Goal: Information Seeking & Learning: Check status

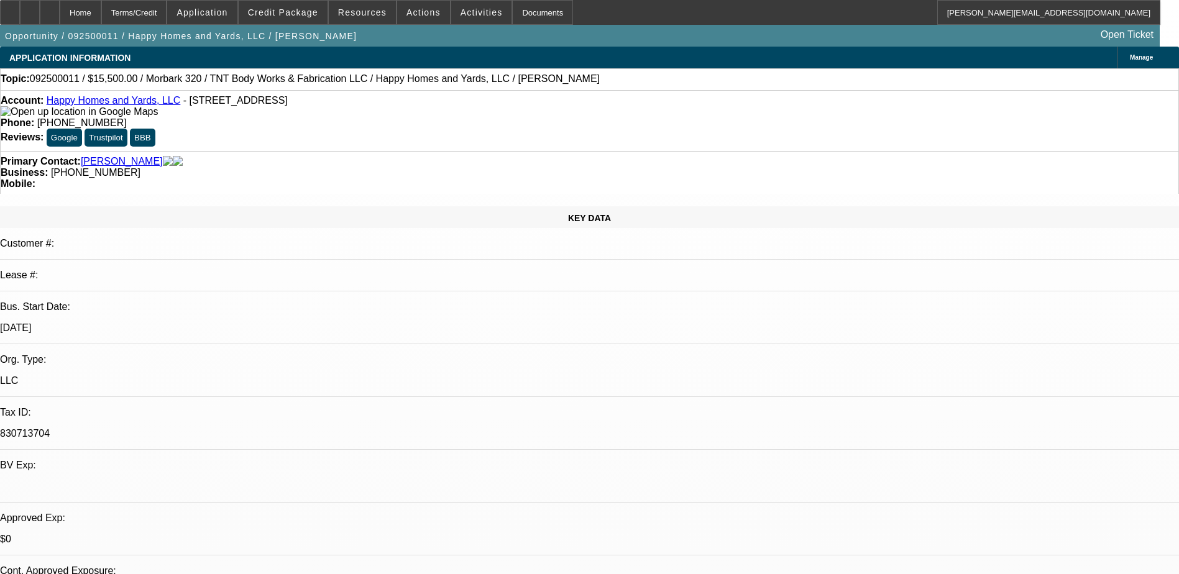
select select "0"
select select "6"
select select "0"
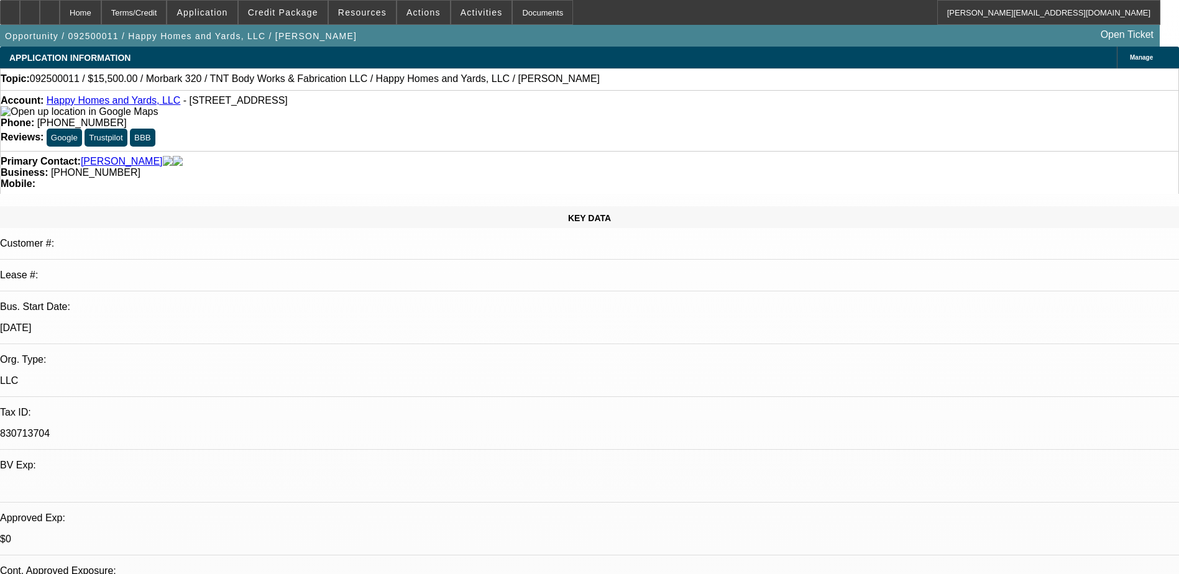
select select "0"
select select "6"
select select "0"
select select "2"
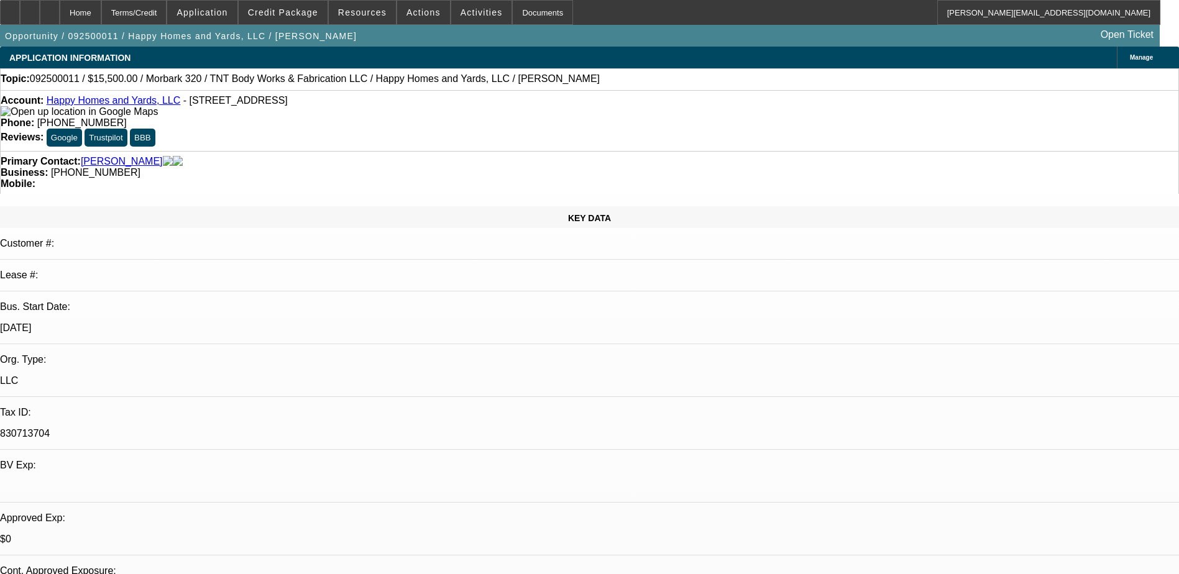
select select "2"
select select "0"
select select "6"
select select "0"
select select "2"
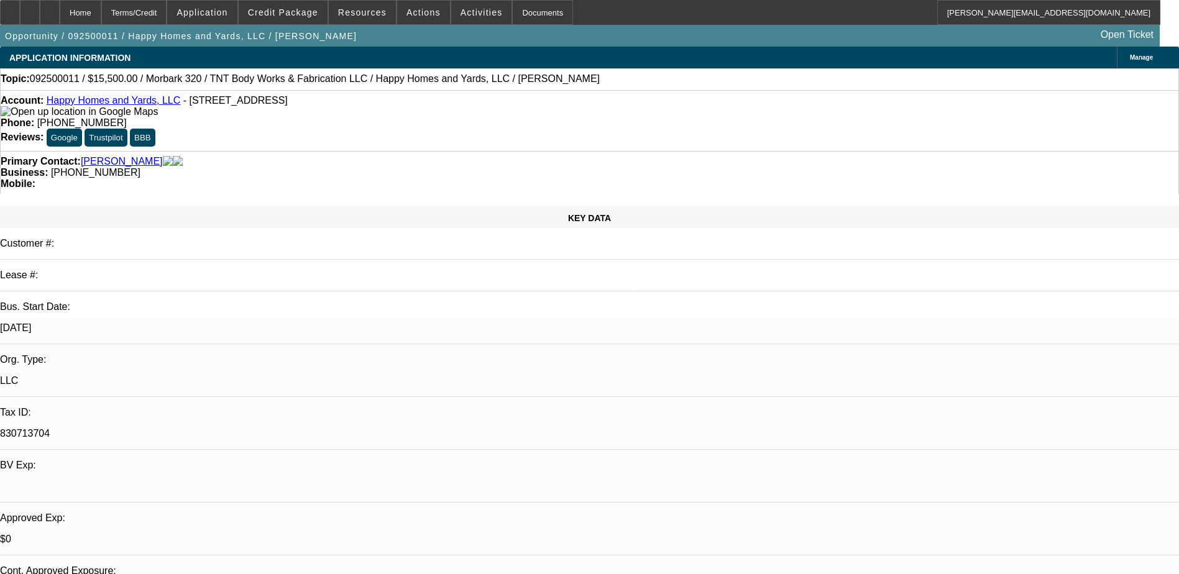
select select "2"
select select "0"
select select "6"
click at [50, 8] on icon at bounding box center [50, 8] width 0 height 0
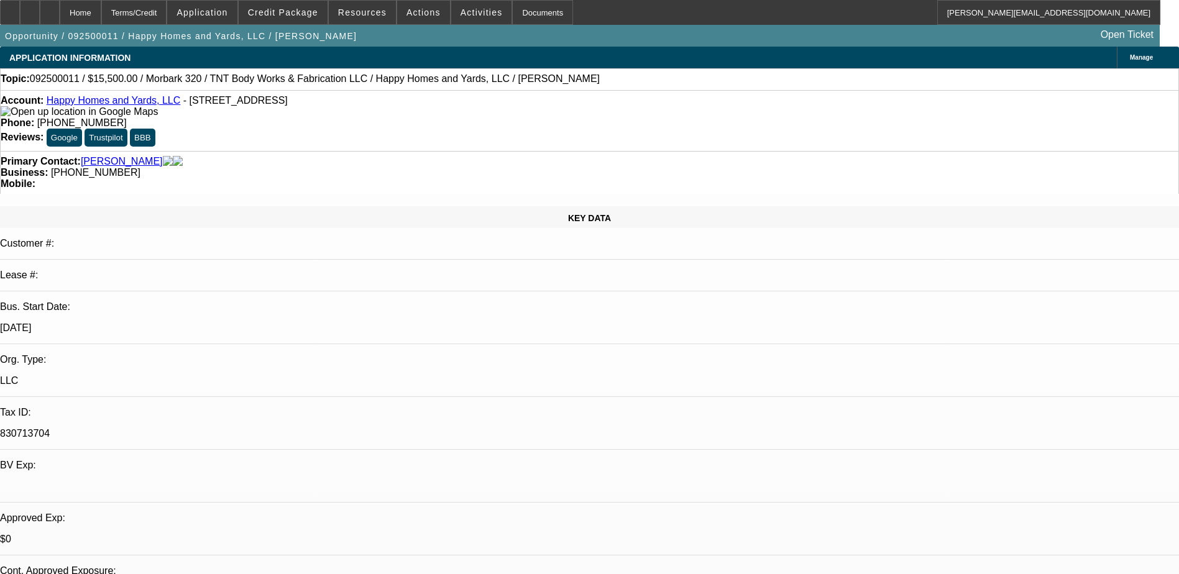
select select "0"
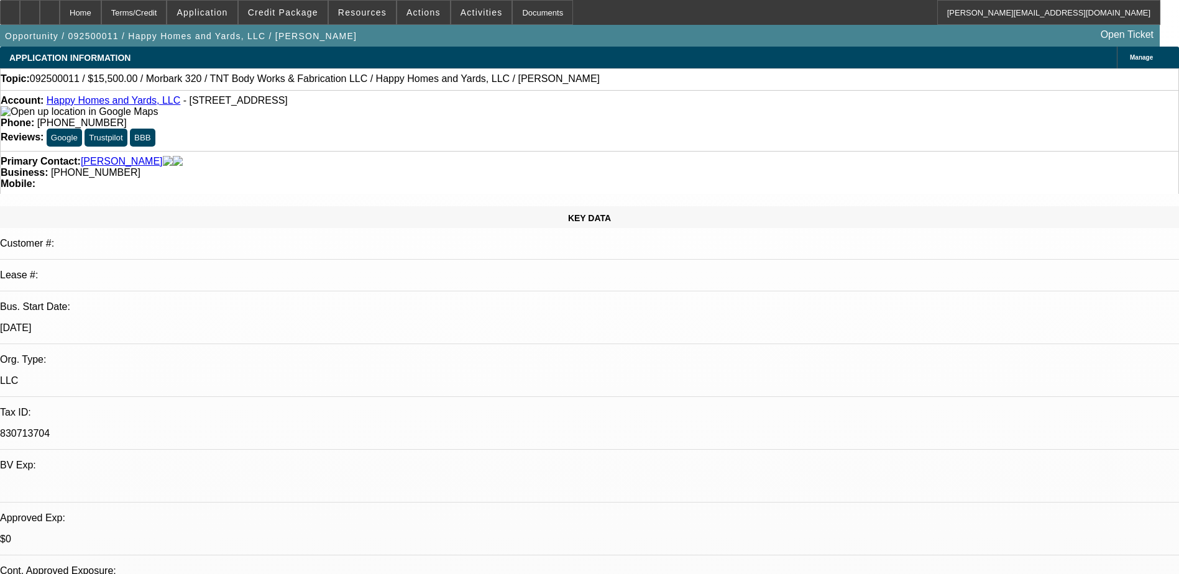
select select "0"
select select "2"
select select "0"
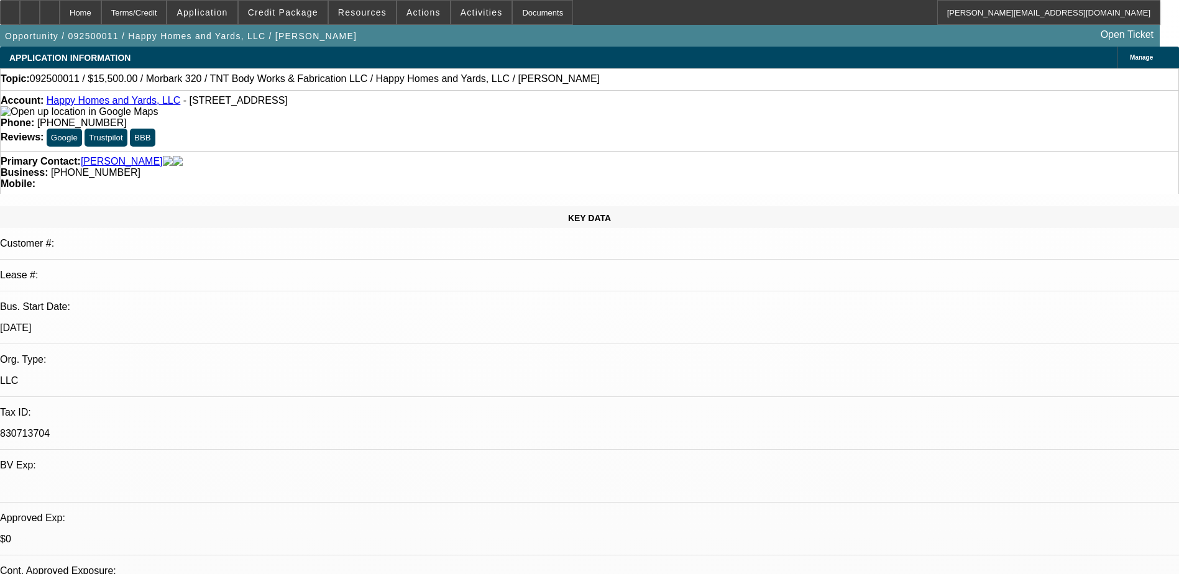
select select "2"
select select "0"
select select "1"
select select "6"
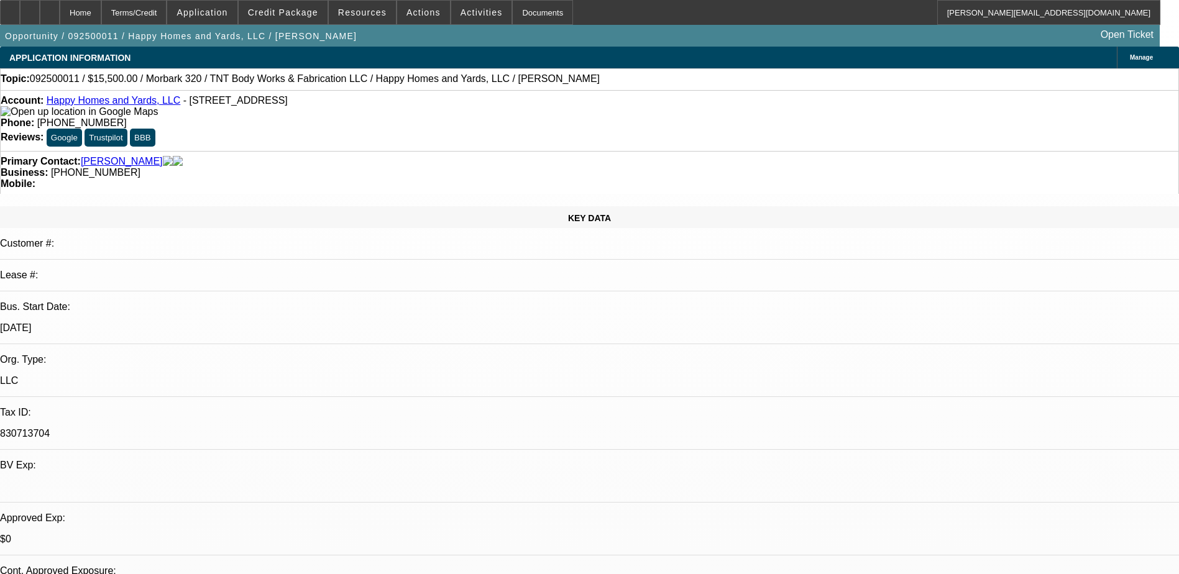
select select "1"
select select "6"
select select "1"
select select "2"
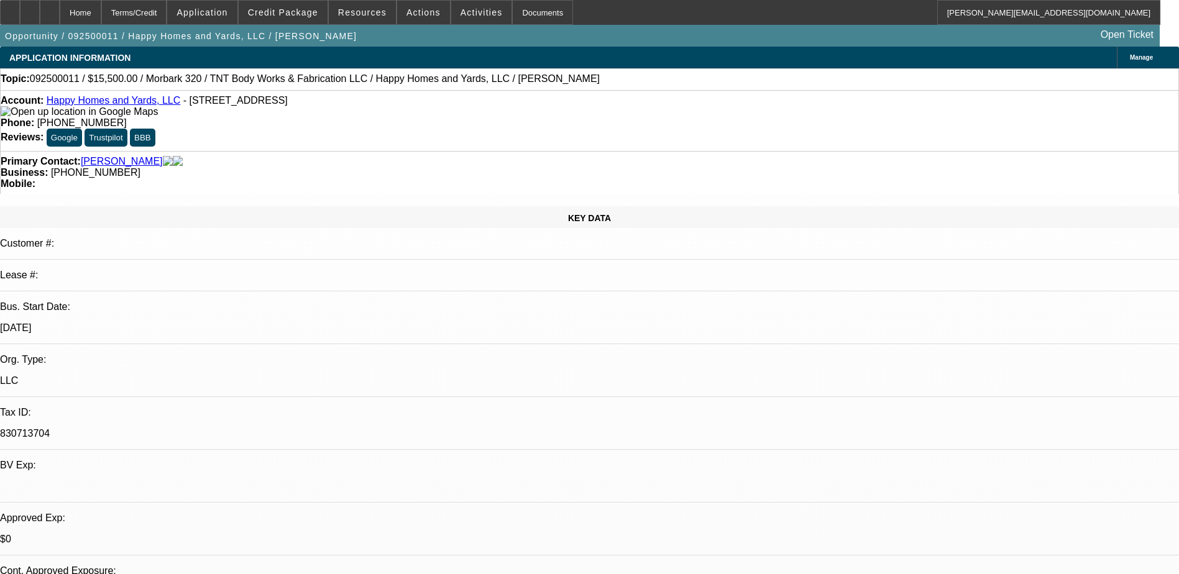
select select "6"
select select "1"
select select "2"
select select "6"
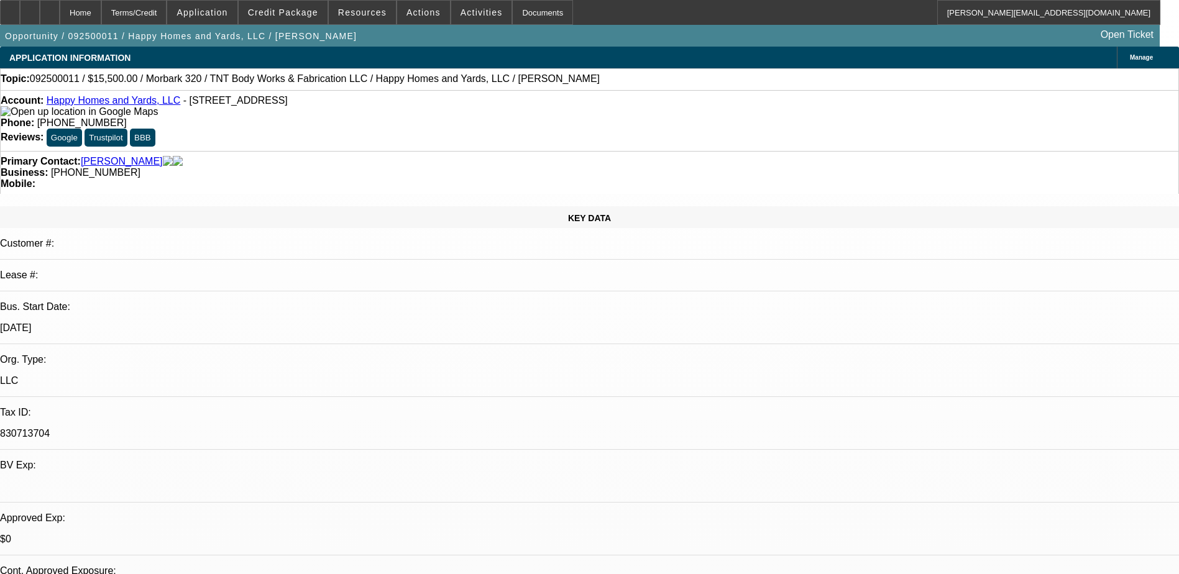
click at [281, 14] on span "Credit Package" at bounding box center [283, 12] width 70 height 10
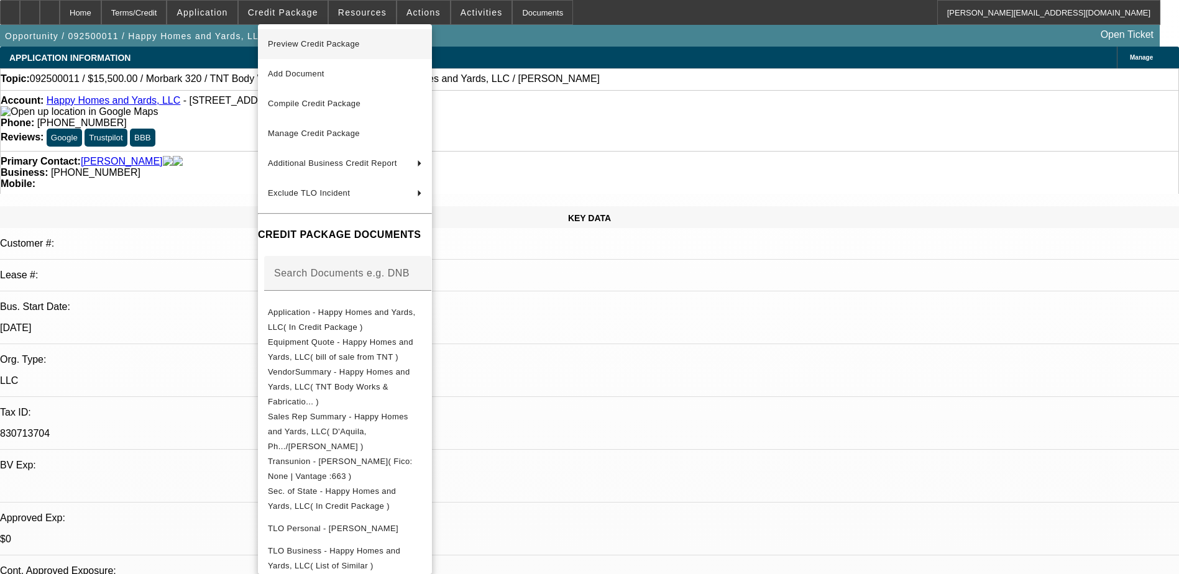
click at [316, 45] on span "Preview Credit Package" at bounding box center [314, 43] width 92 height 9
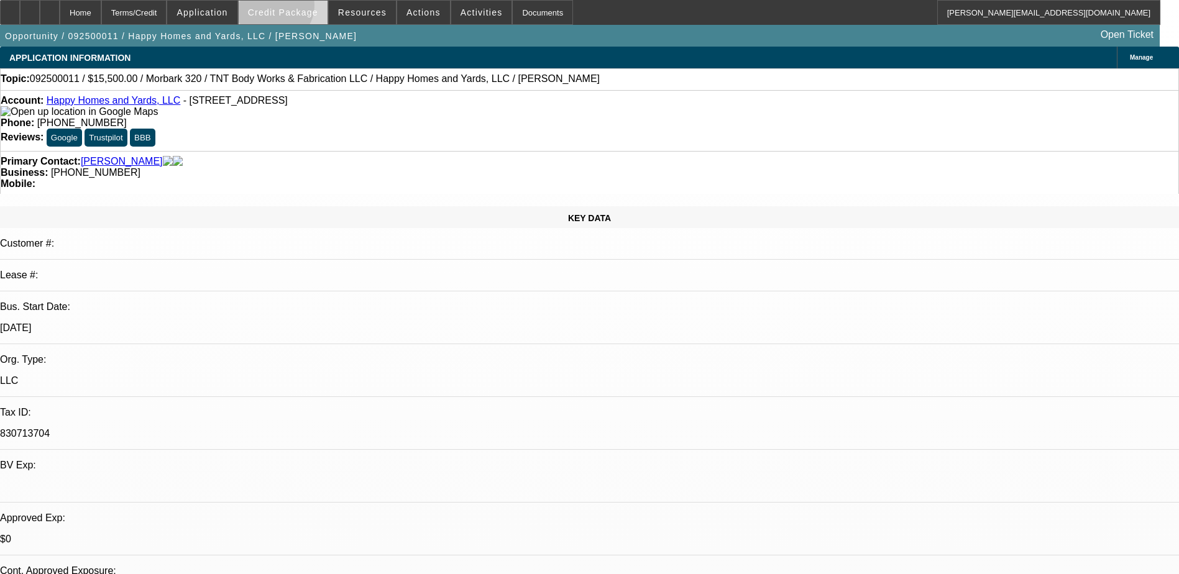
click at [291, 8] on span "Credit Package" at bounding box center [283, 12] width 70 height 10
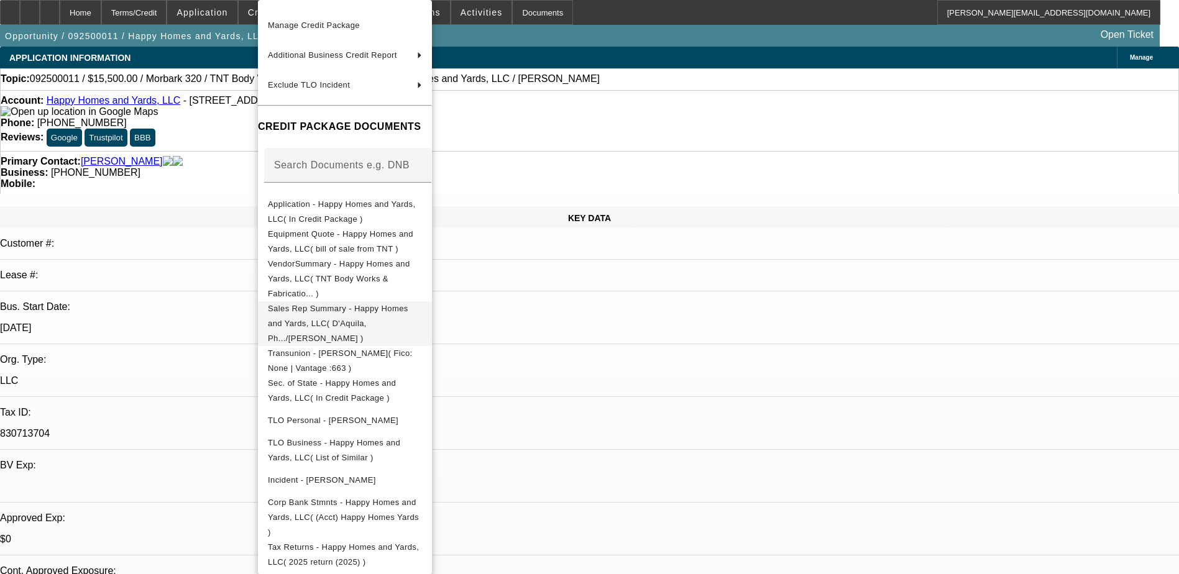
scroll to position [95, 0]
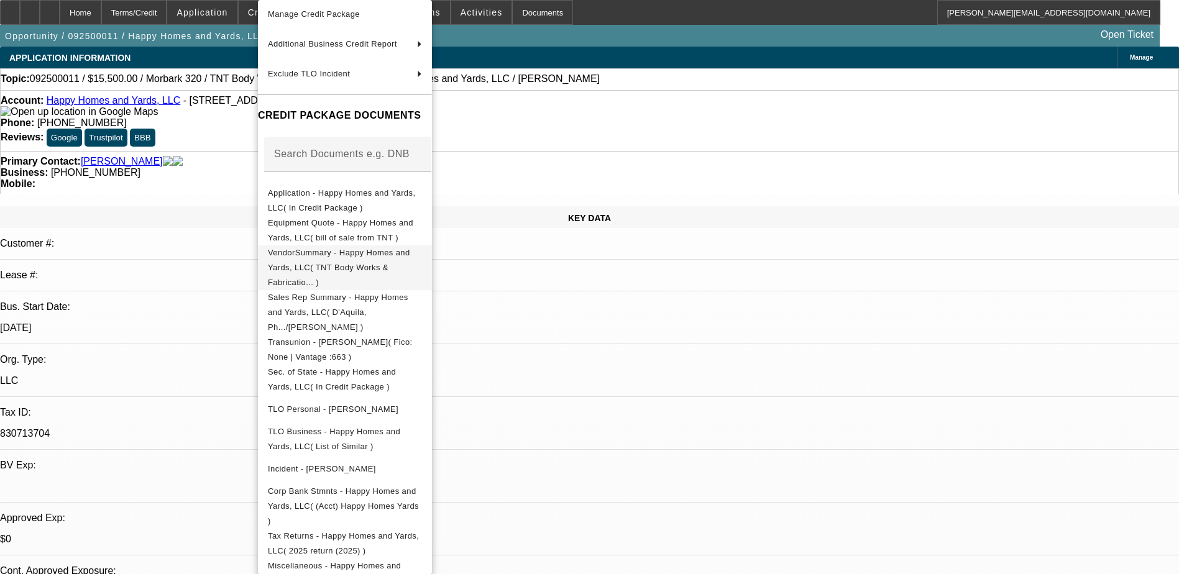
click at [410, 258] on span "VendorSummary - Happy Homes and Yards, LLC( TNT Body Works & Fabricatio... )" at bounding box center [339, 267] width 142 height 39
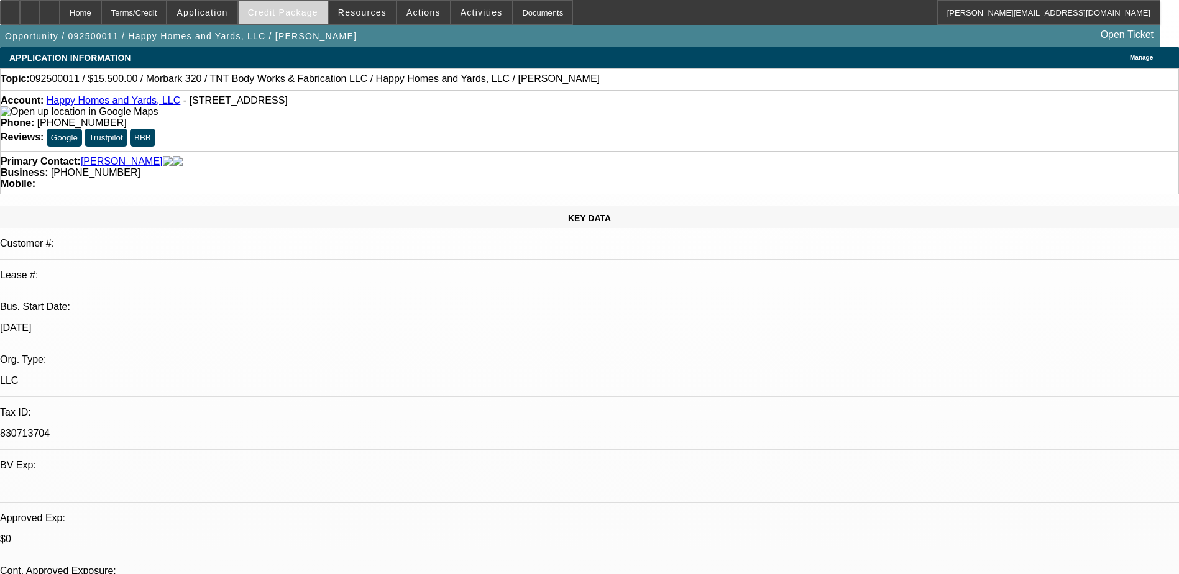
click at [276, 12] on span "Credit Package" at bounding box center [283, 12] width 70 height 10
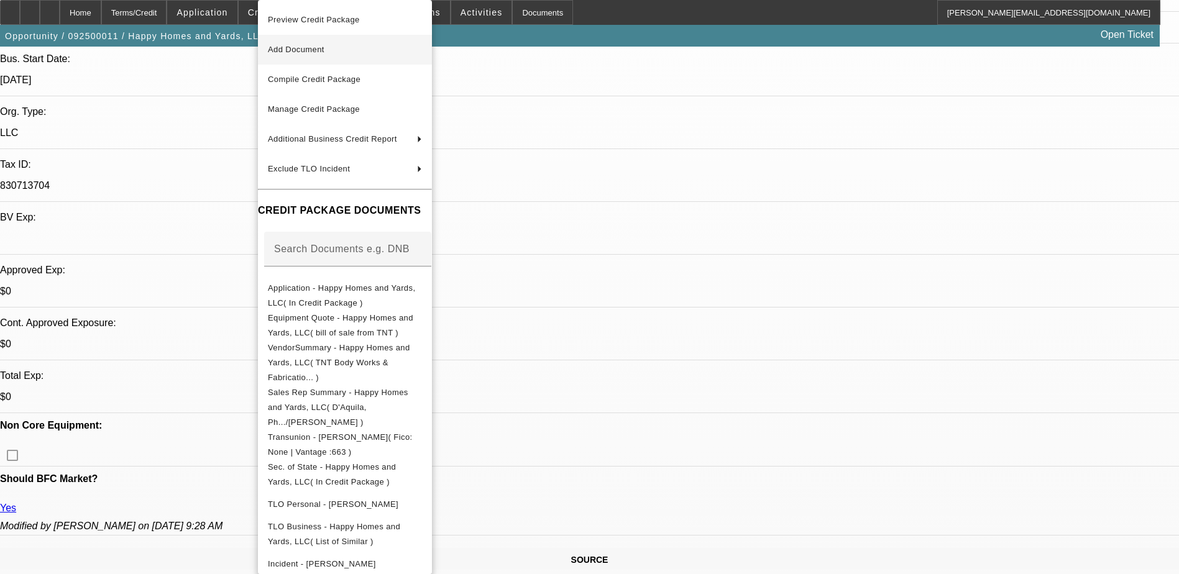
scroll to position [124, 0]
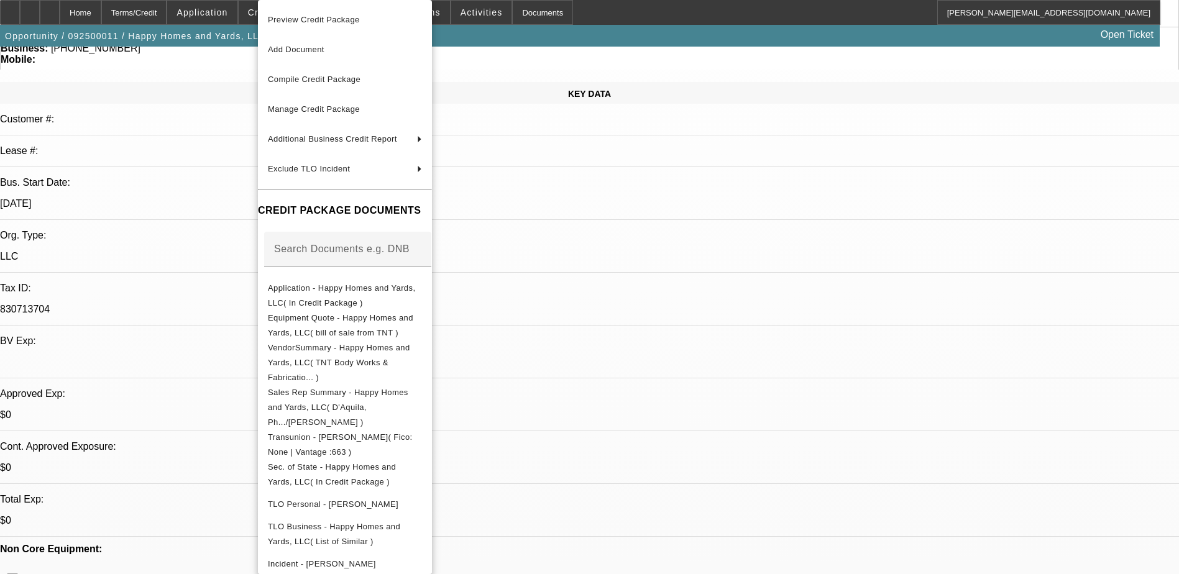
click at [732, 17] on div at bounding box center [589, 287] width 1179 height 574
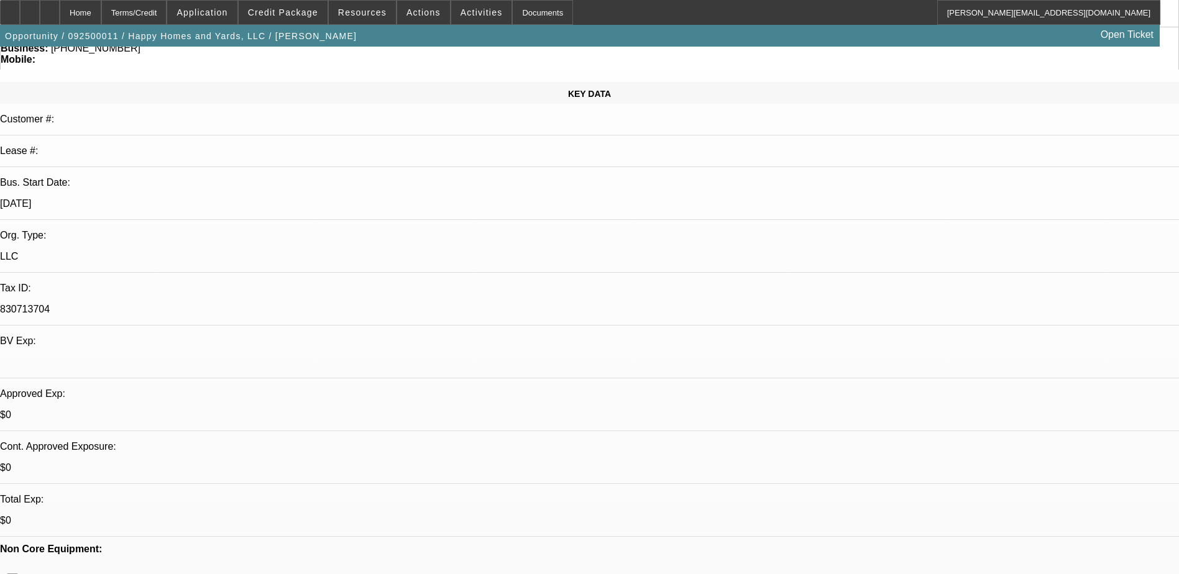
scroll to position [0, 0]
